Goal: Information Seeking & Learning: Find specific fact

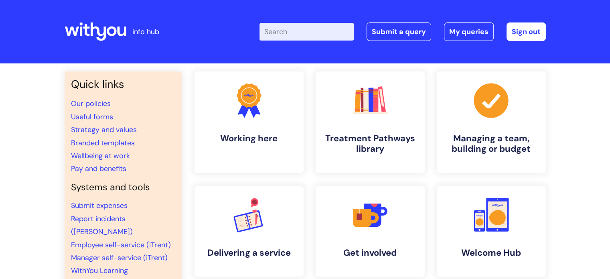
click at [290, 28] on input "Enter your search term here..." at bounding box center [306, 32] width 94 height 18
type input "job description"
click button "Search" at bounding box center [0, 0] width 0 height 0
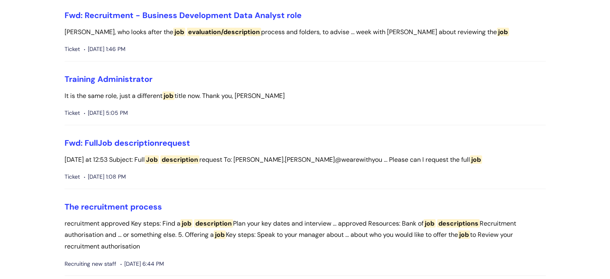
scroll to position [209, 0]
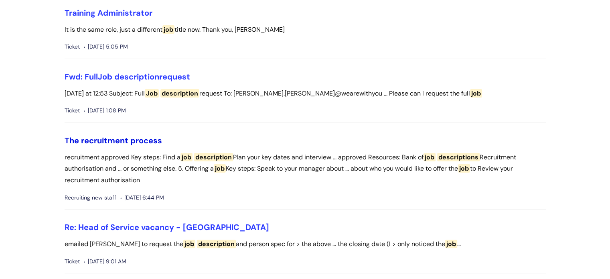
click at [150, 139] on link "The recruitment process" at bounding box center [113, 140] width 97 height 10
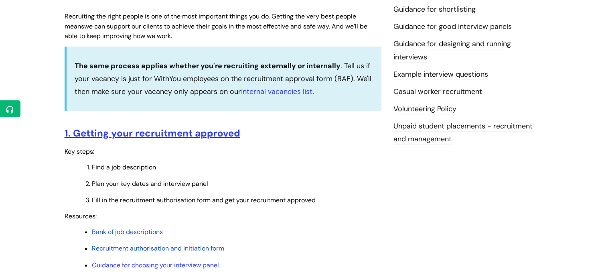
scroll to position [264, 0]
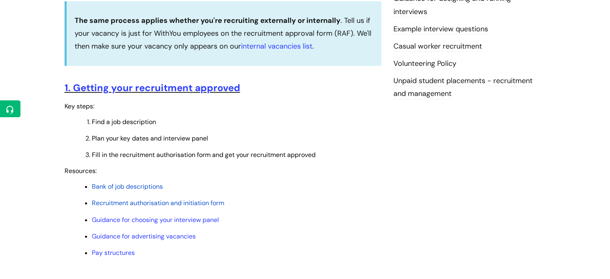
click at [156, 189] on span "Bank of job descriptions" at bounding box center [127, 186] width 71 height 8
